Goal: Task Accomplishment & Management: Manage account settings

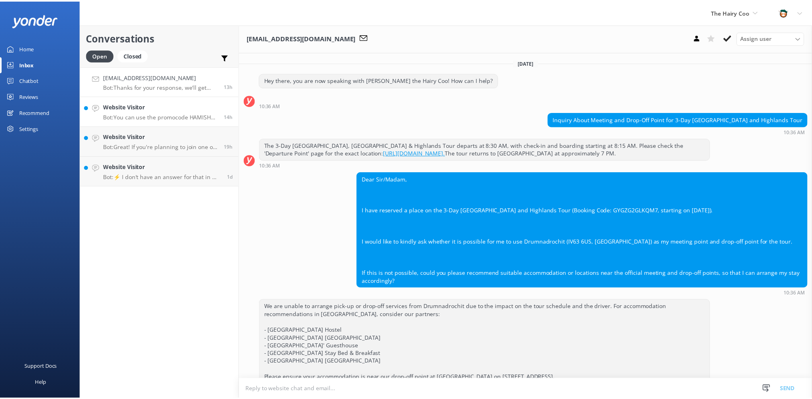
scroll to position [564, 0]
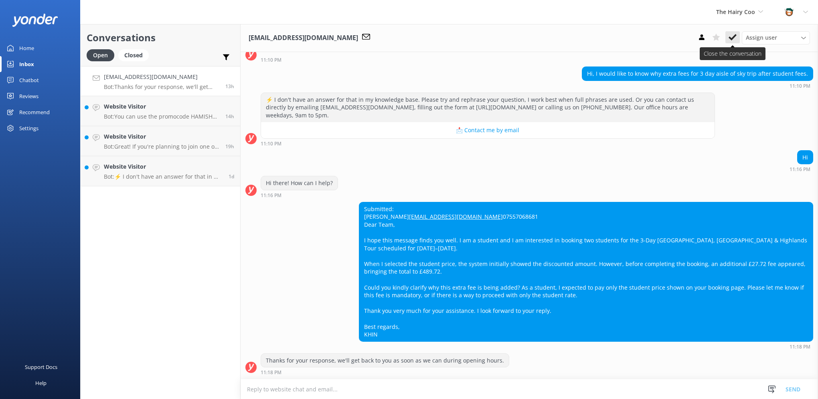
click at [730, 37] on use at bounding box center [732, 37] width 8 height 6
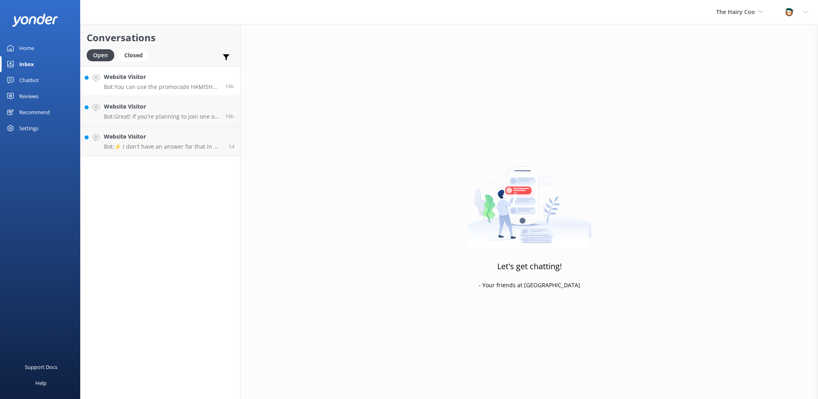
click at [152, 77] on h4 "Website Visitor" at bounding box center [161, 77] width 115 height 9
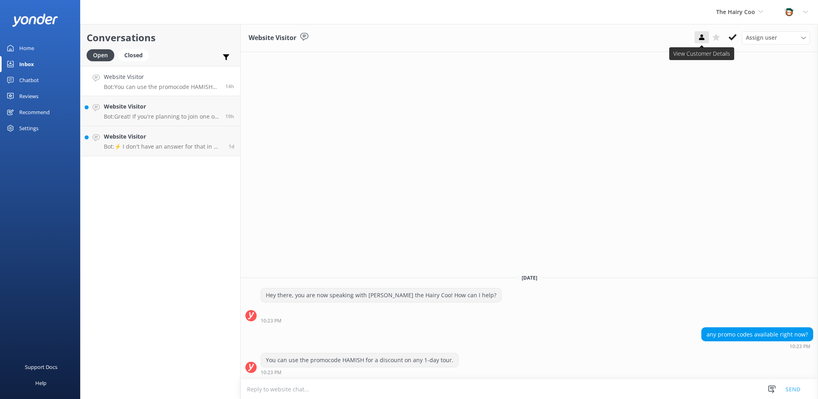
click at [730, 35] on icon at bounding box center [732, 37] width 8 height 8
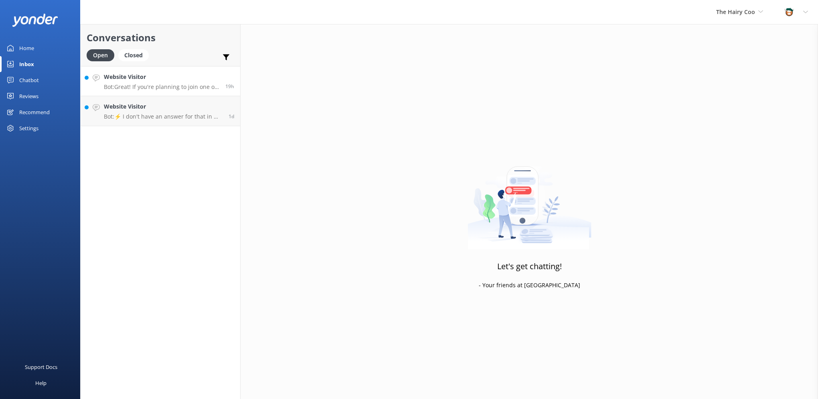
click at [167, 82] on div "Website Visitor Bot: Great! If you're planning to join one of our tours, you ca…" at bounding box center [161, 81] width 115 height 17
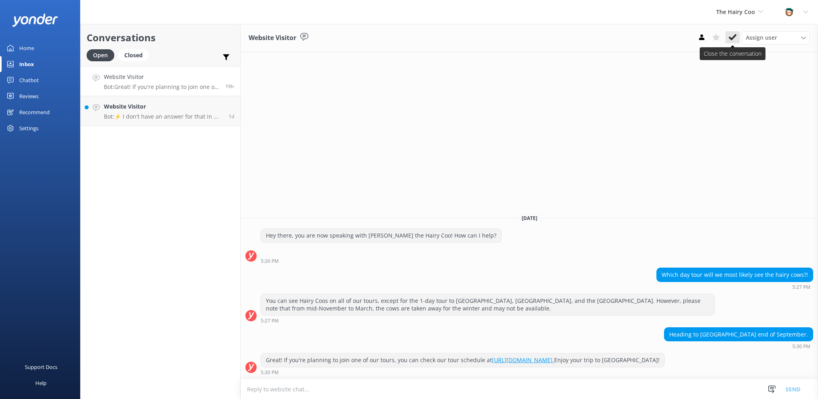
click at [733, 40] on icon at bounding box center [732, 37] width 8 height 8
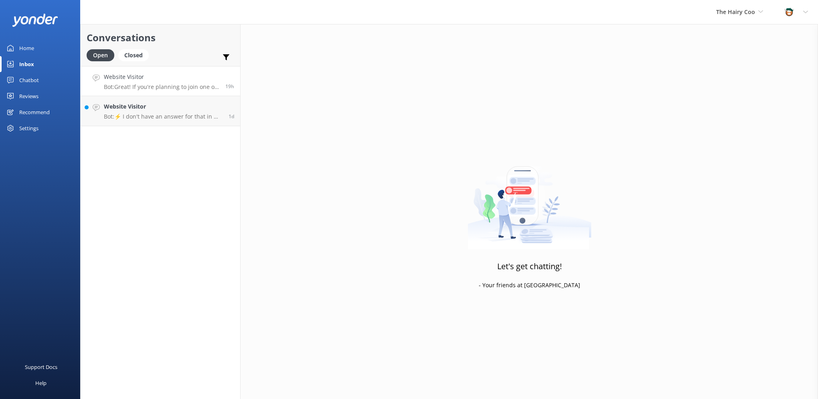
click at [145, 83] on div "Website Visitor Bot: Great! If you're planning to join one of our tours, you ca…" at bounding box center [161, 81] width 115 height 17
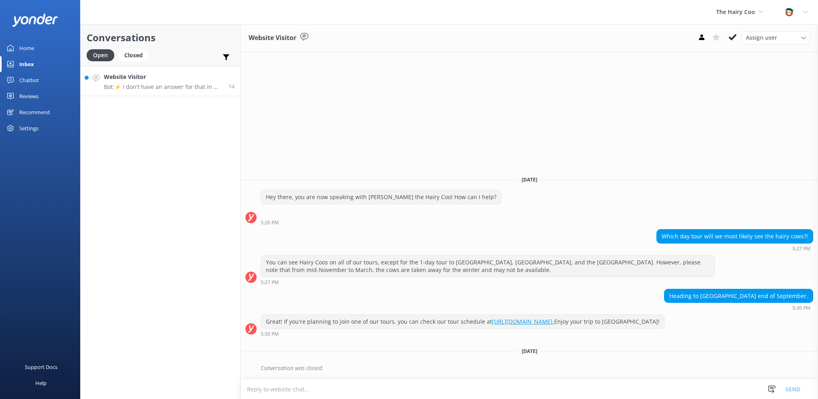
click at [154, 88] on p "Bot: ⚡ I don't have an answer for that in my knowledge base. Please try and rep…" at bounding box center [163, 86] width 119 height 7
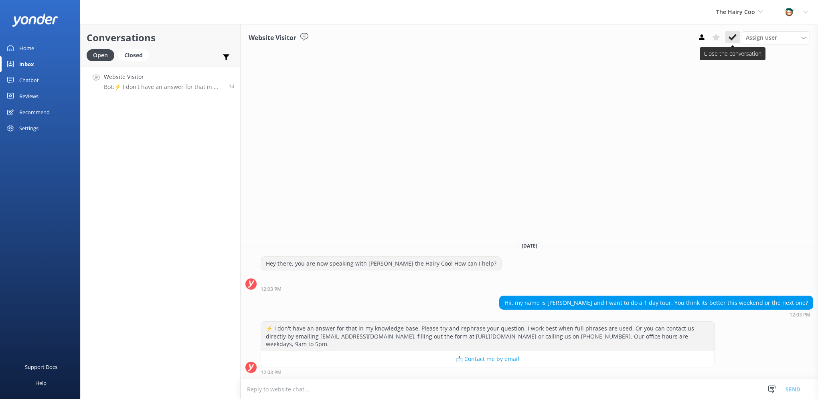
click at [730, 39] on use at bounding box center [732, 37] width 8 height 6
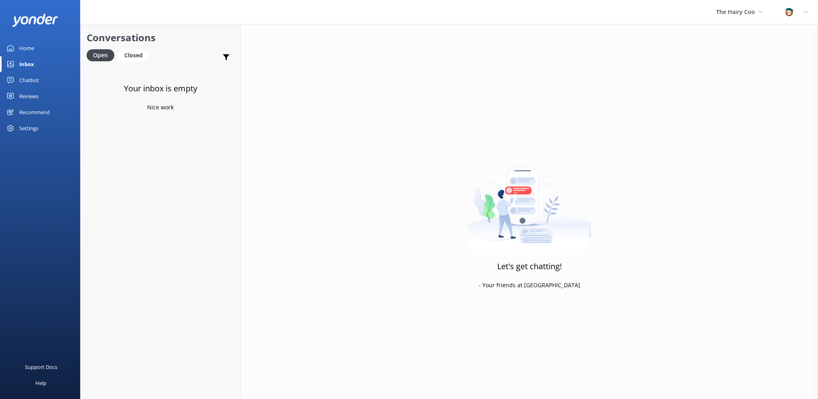
click at [52, 48] on link "Home" at bounding box center [40, 48] width 80 height 16
